Goal: Information Seeking & Learning: Understand process/instructions

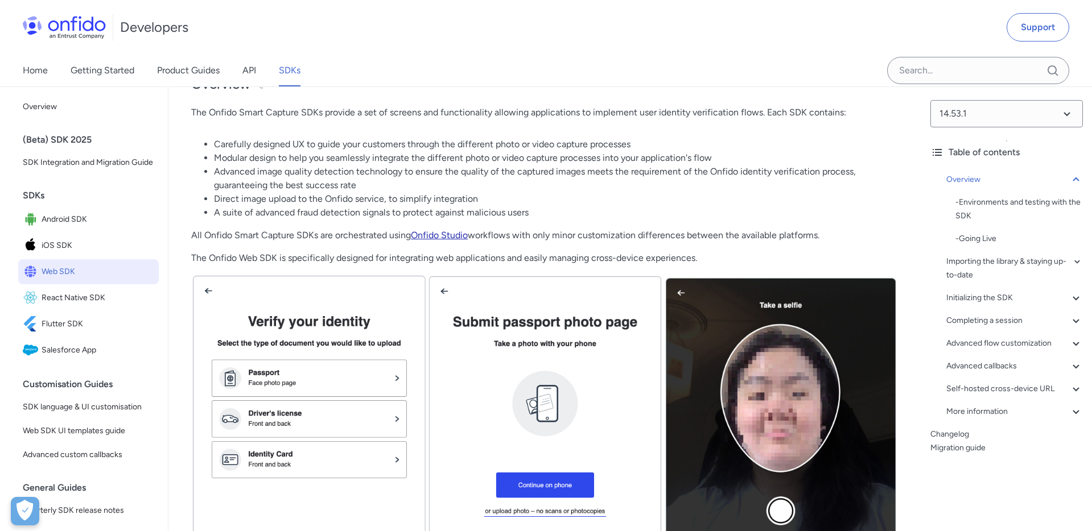
scroll to position [189, 0]
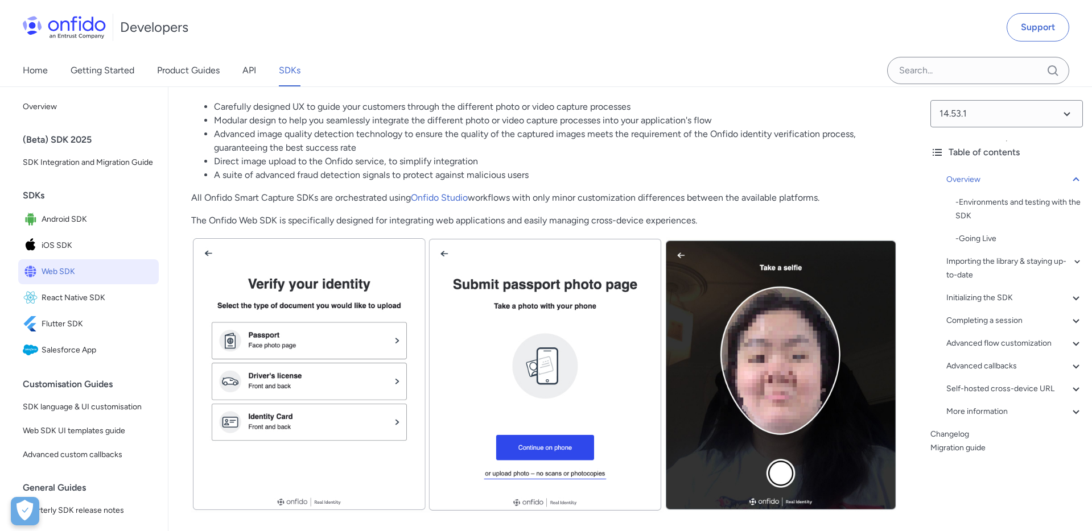
click at [975, 295] on div "Initializing the SDK" at bounding box center [1014, 298] width 137 height 14
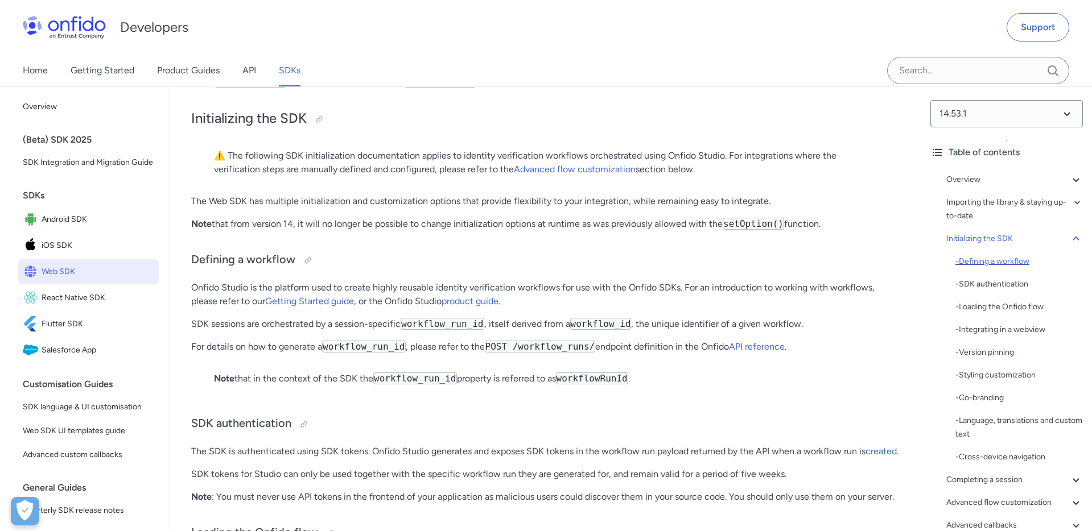
click at [980, 259] on div "- Defining a workflow" at bounding box center [1018, 262] width 127 height 14
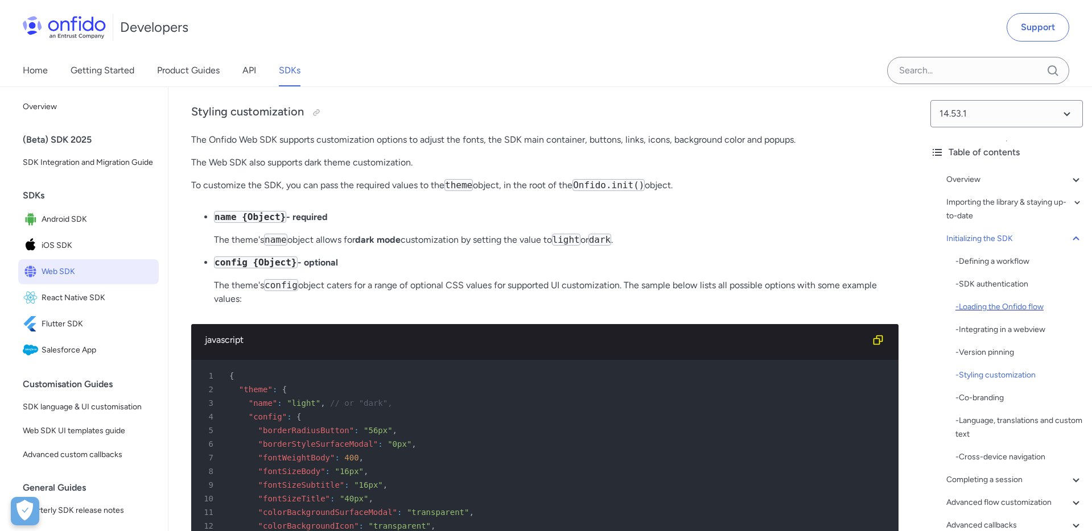
scroll to position [80, 0]
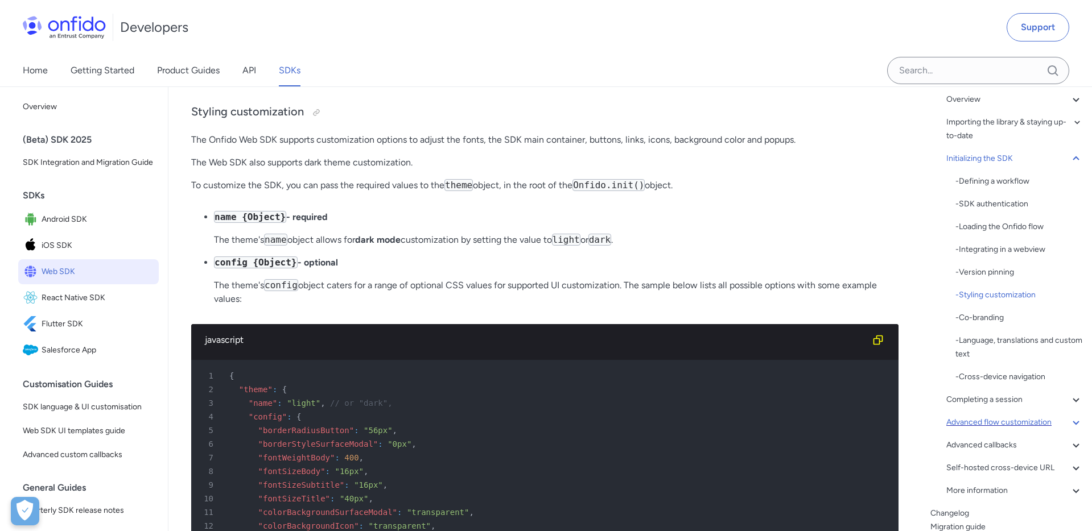
click at [1071, 423] on icon at bounding box center [1076, 423] width 14 height 14
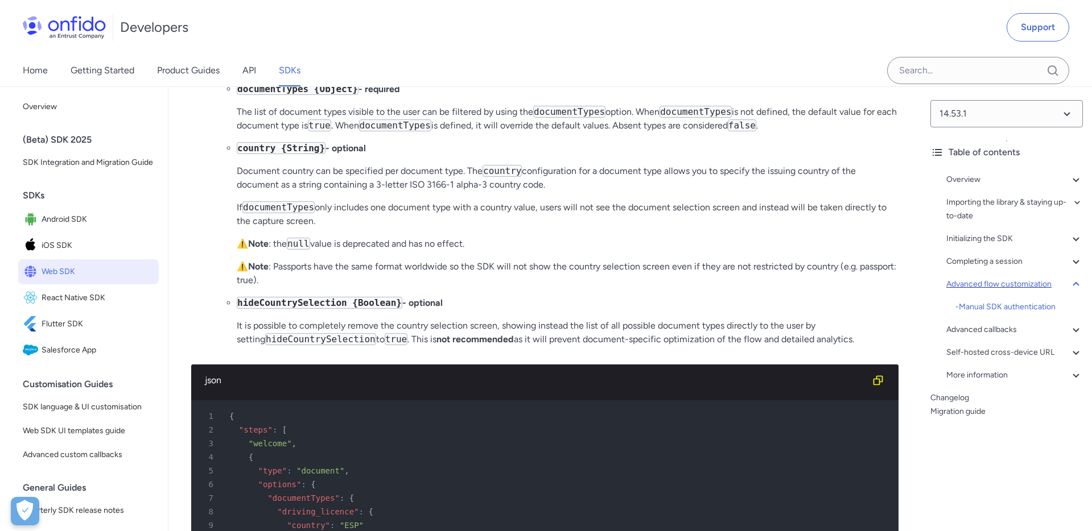
scroll to position [16972, 0]
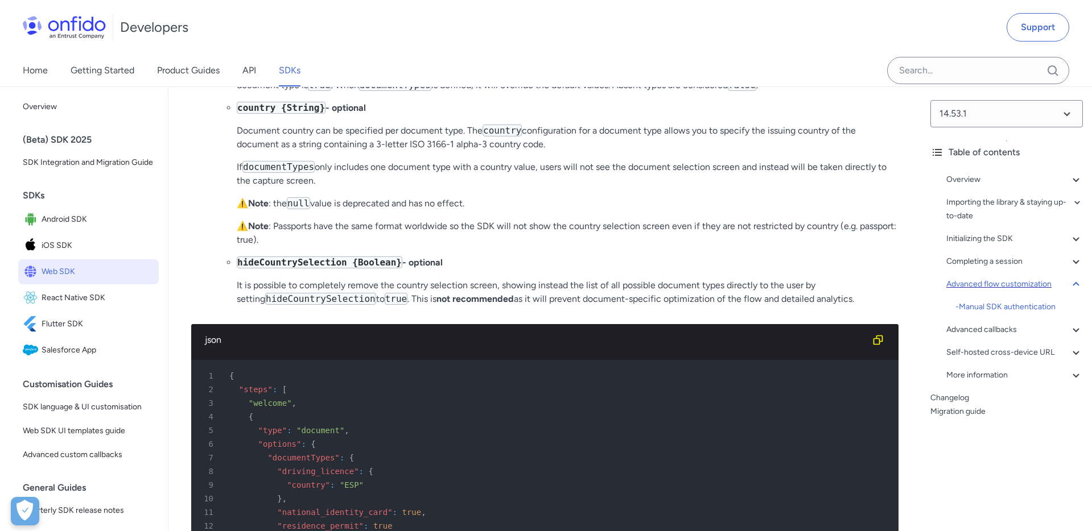
click at [306, 269] on code "hideCountrySelection {Boolean}" at bounding box center [320, 263] width 166 height 12
copy code "hideCountrySelection"
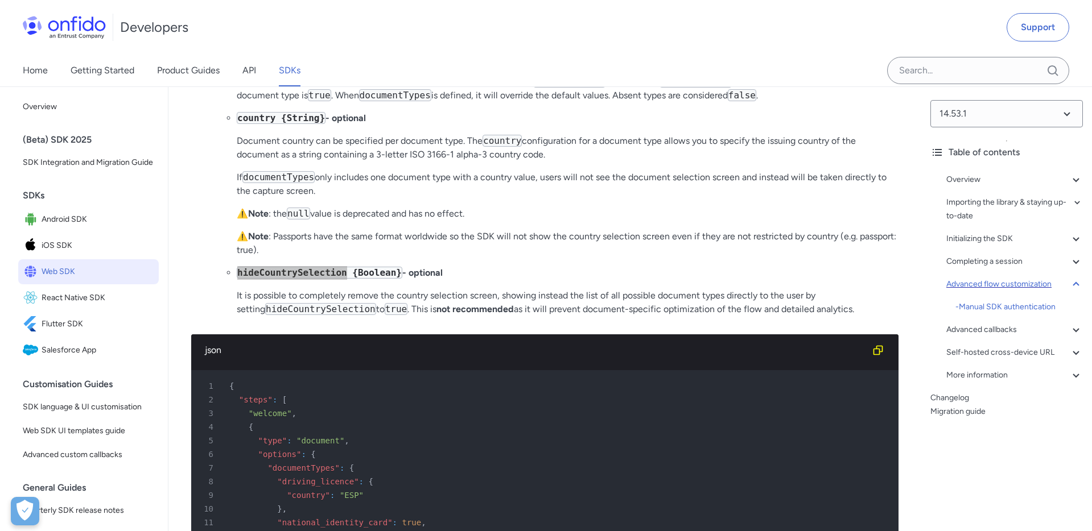
scroll to position [16927, 0]
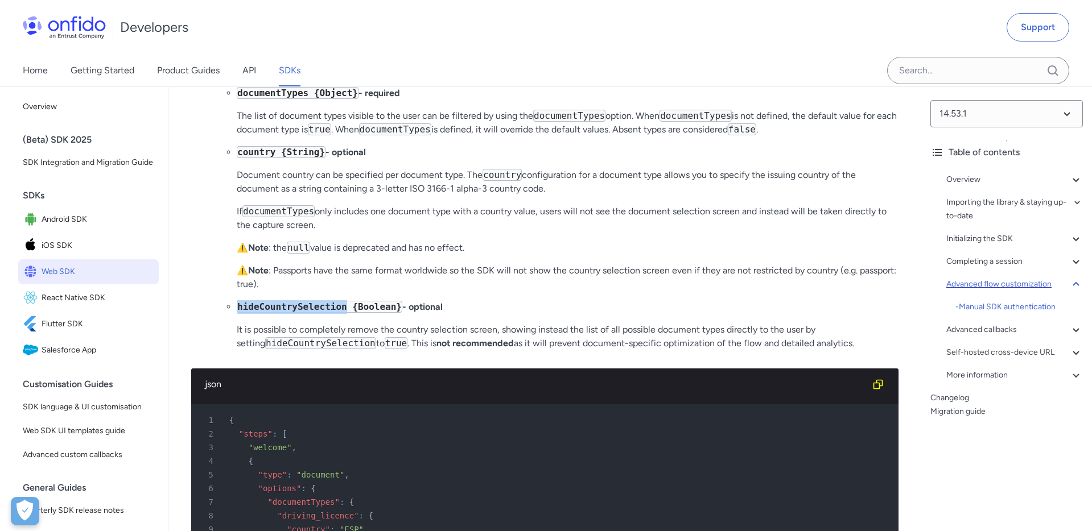
click at [267, 158] on code "country {String}" at bounding box center [281, 152] width 89 height 12
copy code "country"
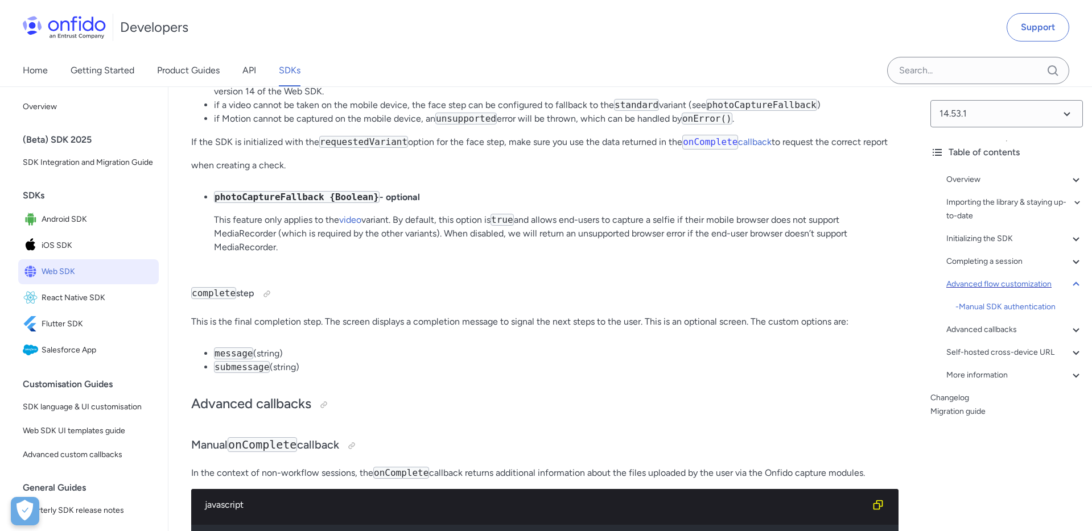
scroll to position [19360, 0]
